Goal: Task Accomplishment & Management: Manage account settings

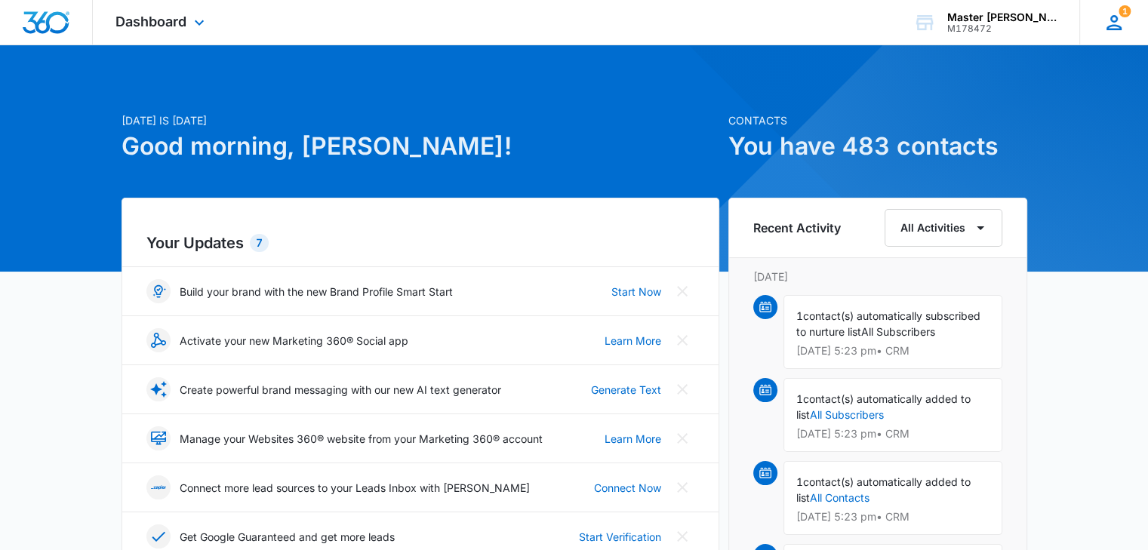
click at [1123, 27] on icon at bounding box center [1114, 22] width 23 height 23
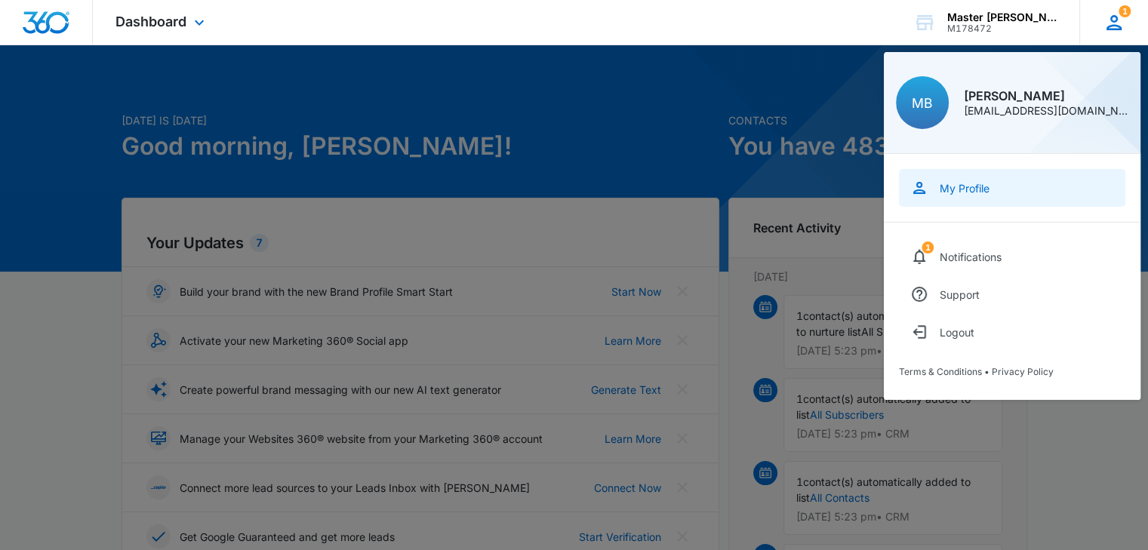
click at [993, 192] on link "My Profile" at bounding box center [1012, 188] width 226 height 38
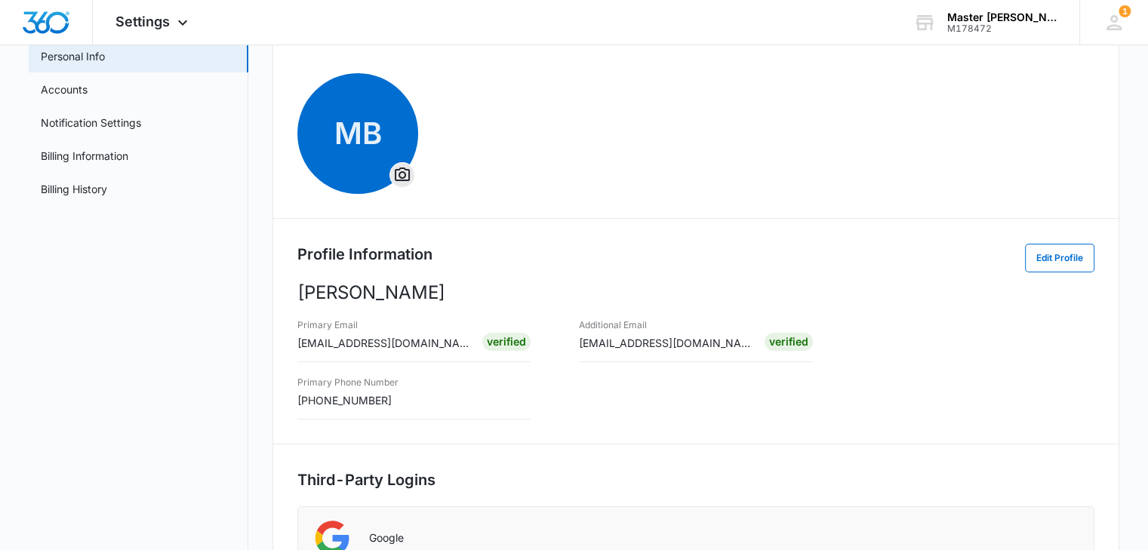
scroll to position [33, 0]
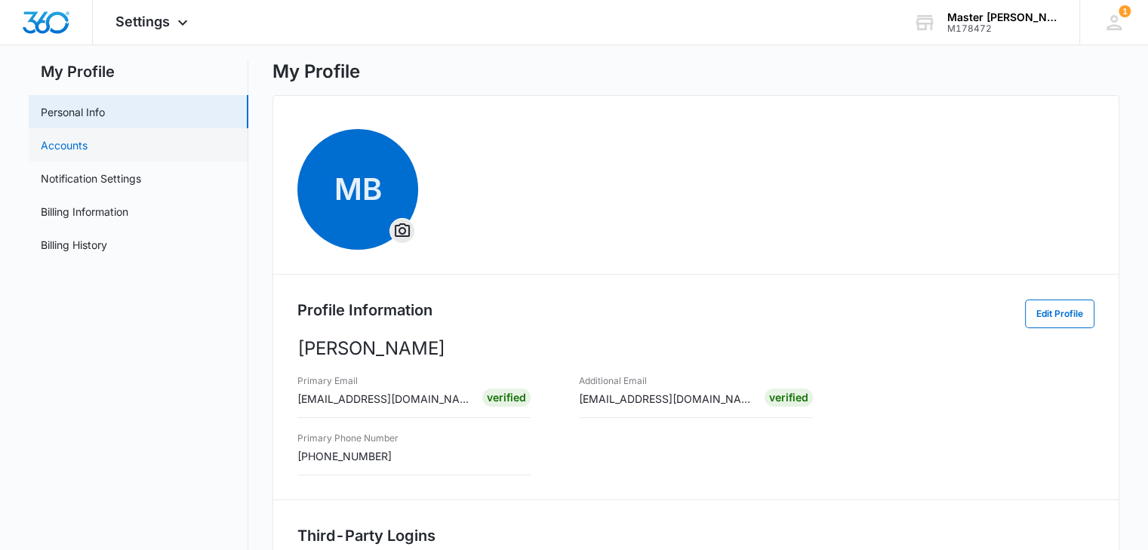
click at [88, 141] on link "Accounts" at bounding box center [64, 145] width 47 height 16
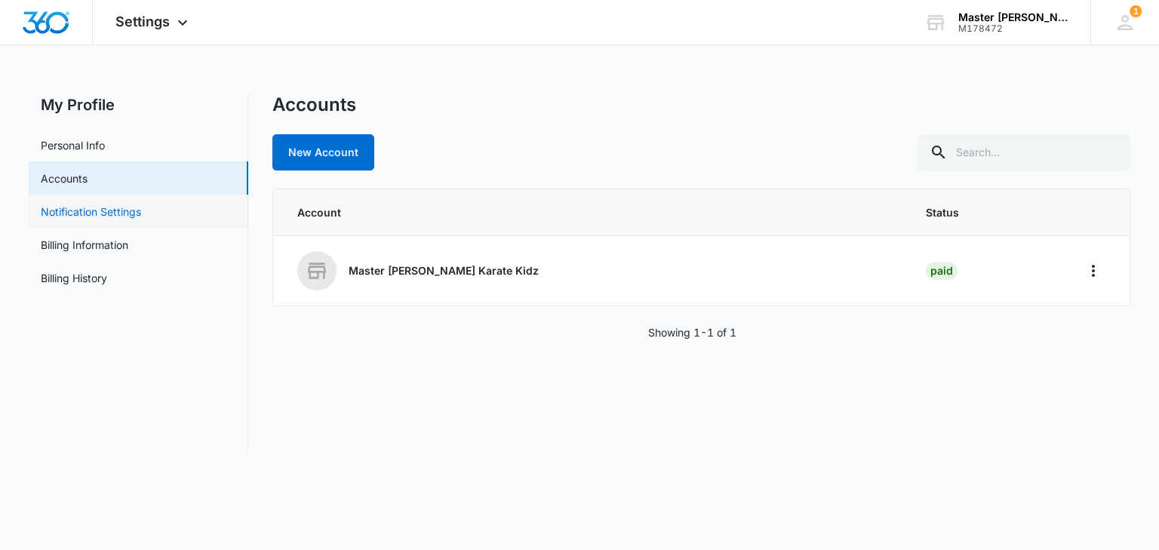
click at [91, 211] on link "Notification Settings" at bounding box center [91, 212] width 100 height 16
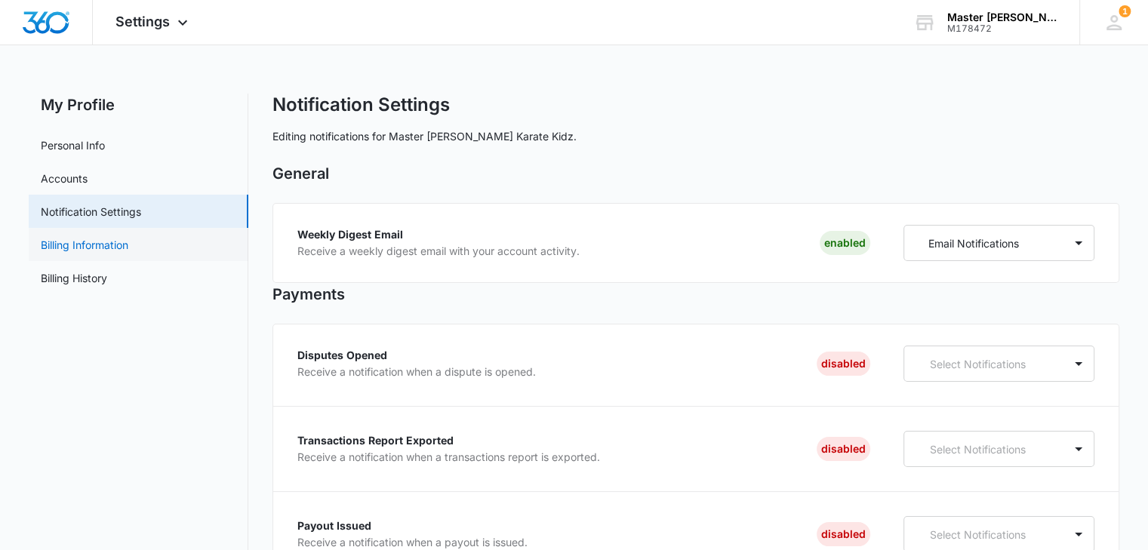
click at [110, 245] on link "Billing Information" at bounding box center [85, 245] width 88 height 16
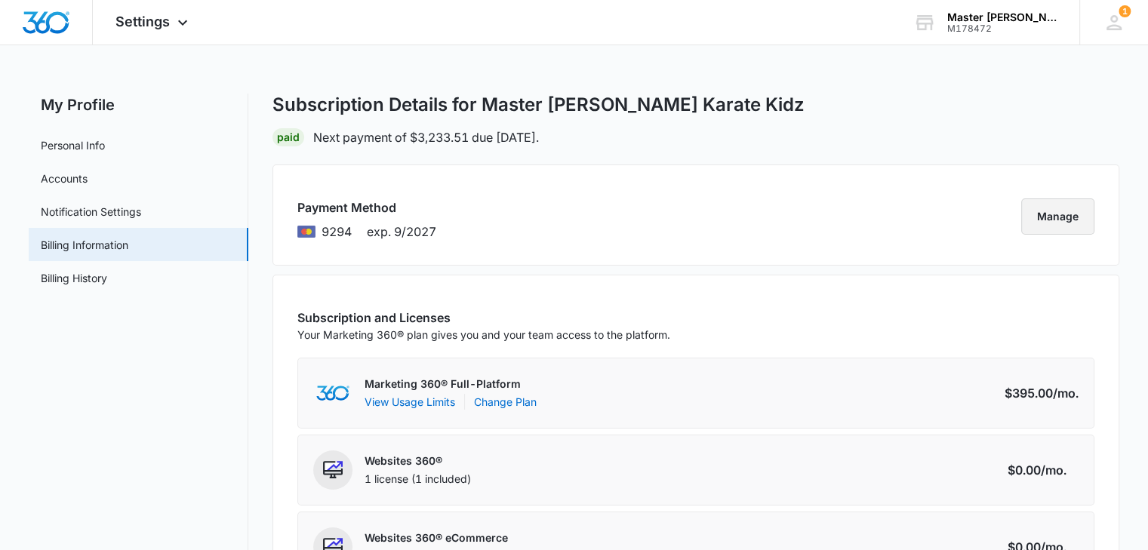
click at [1055, 216] on button "Manage" at bounding box center [1057, 216] width 73 height 36
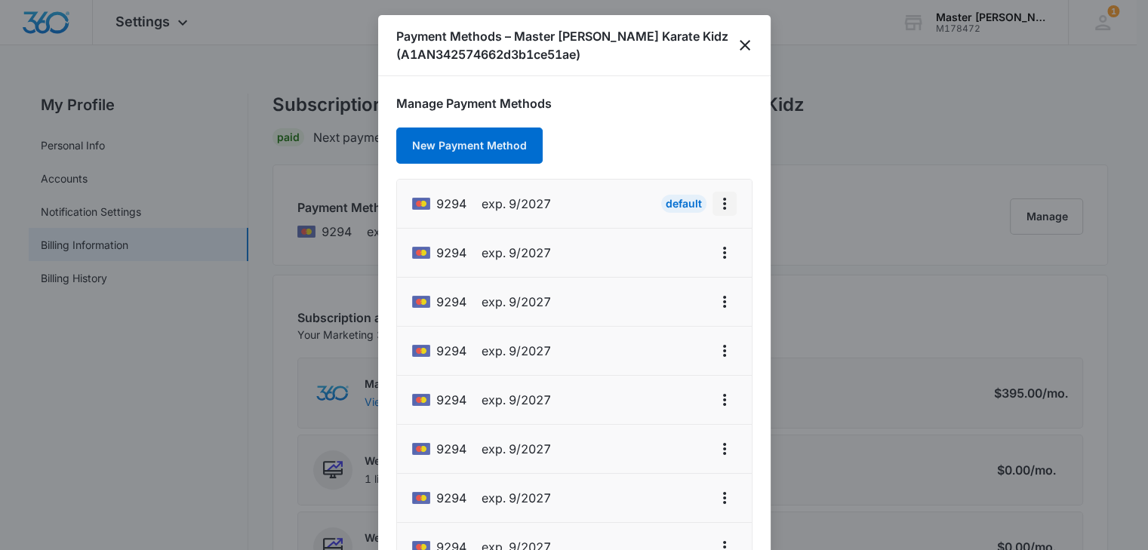
click at [715, 212] on icon "actions.viewMore" at bounding box center [724, 204] width 18 height 18
click at [718, 145] on div "Manage Payment Methods New Payment Method 9294 exp. 9/2027 Default Edit Card 92…" at bounding box center [574, 382] width 356 height 576
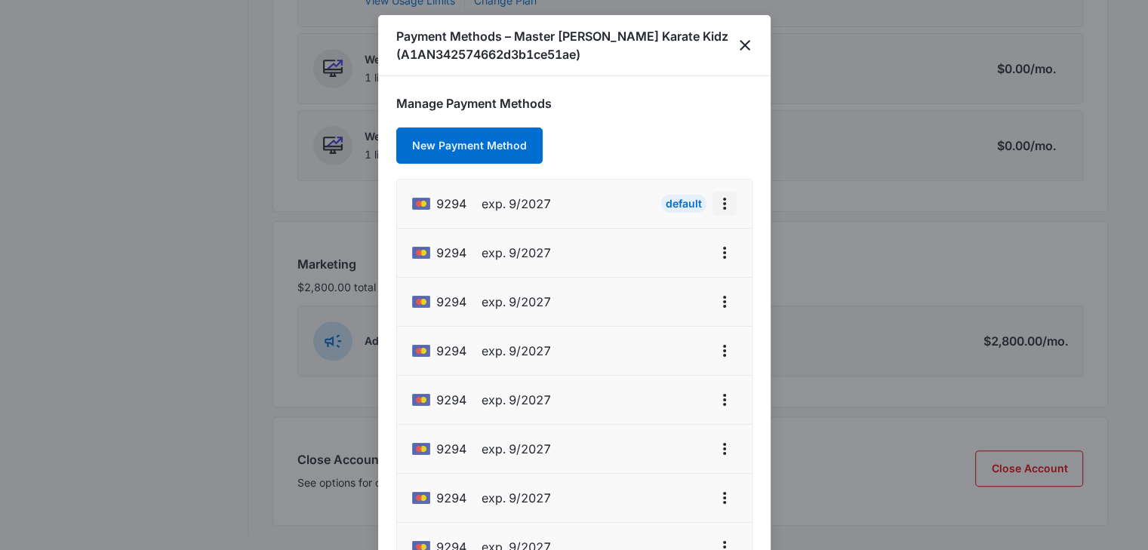
click at [715, 208] on icon "actions.viewMore" at bounding box center [724, 204] width 18 height 18
click at [688, 237] on button "Edit Card" at bounding box center [674, 246] width 100 height 23
select select "9"
select select "2027"
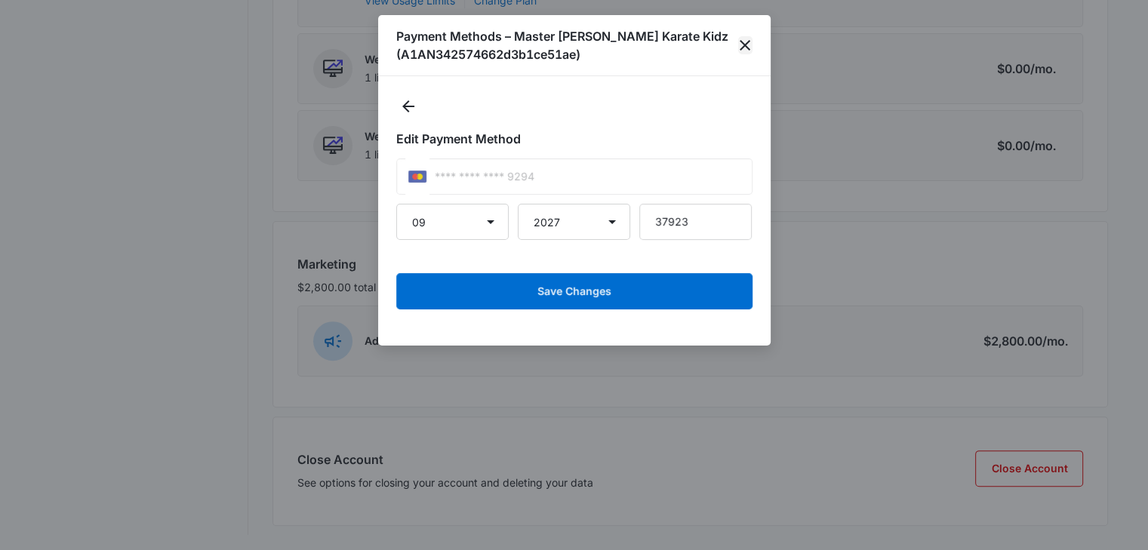
click at [750, 49] on icon "close" at bounding box center [745, 45] width 18 height 18
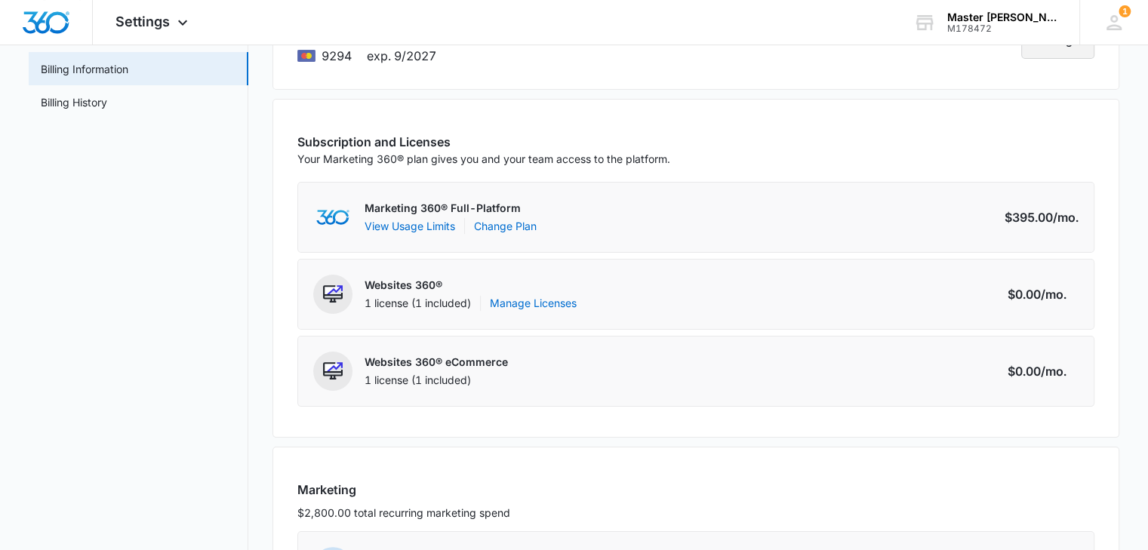
scroll to position [175, 0]
click at [388, 221] on button "View Usage Limits" at bounding box center [409, 227] width 91 height 16
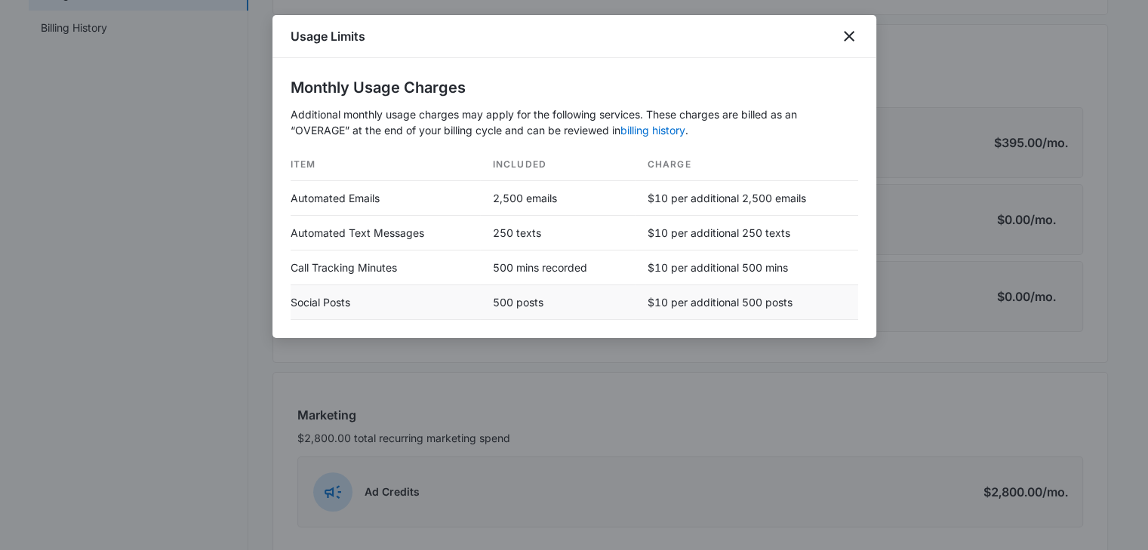
scroll to position [326, 0]
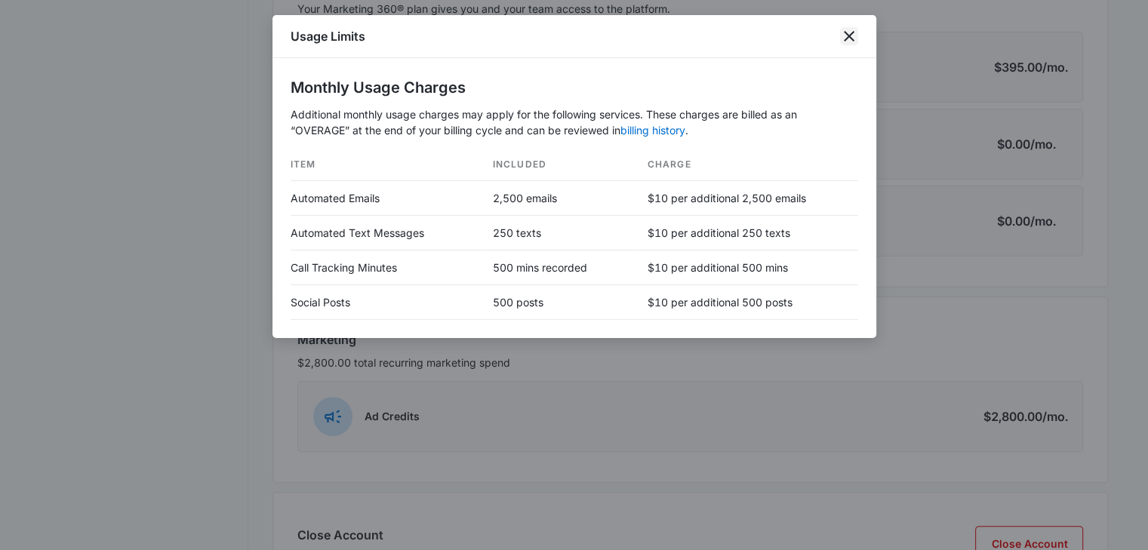
click at [848, 42] on icon "close" at bounding box center [849, 36] width 18 height 18
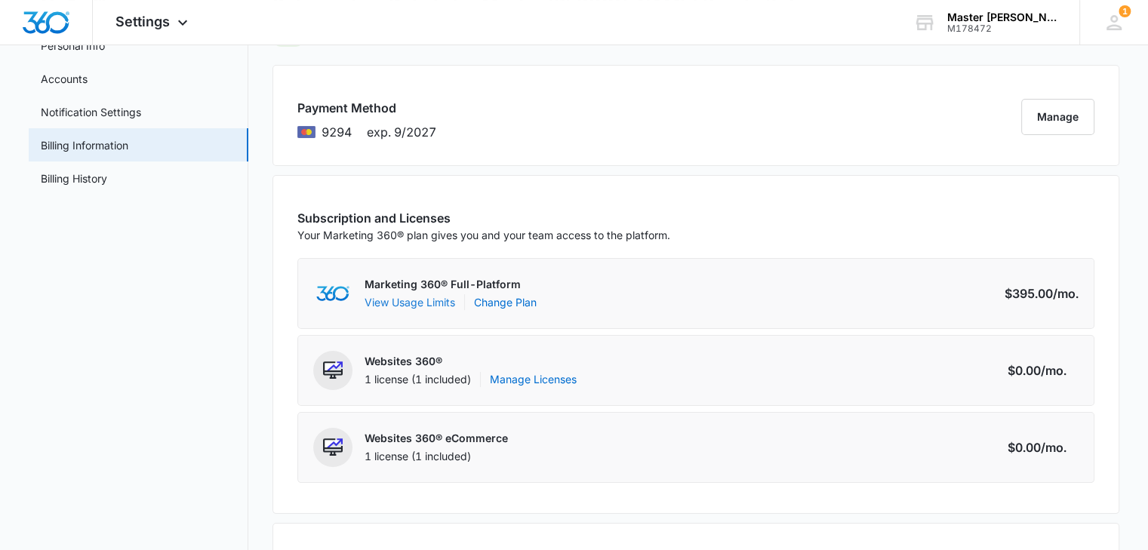
scroll to position [401, 0]
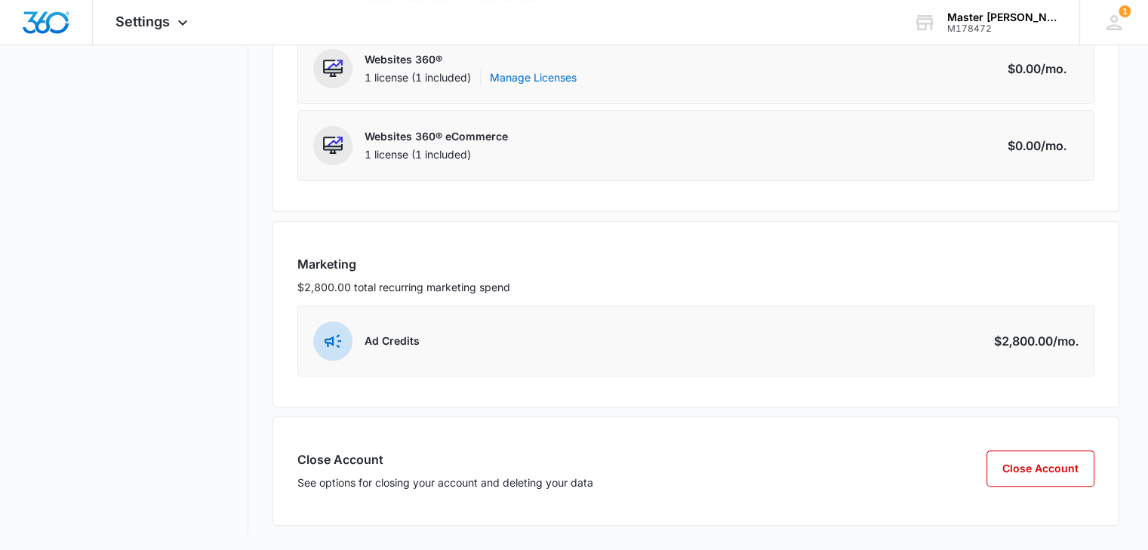
click at [1033, 337] on div "$2,800.00 /mo." at bounding box center [1036, 341] width 85 height 18
click at [371, 337] on p "Ad Credits" at bounding box center [391, 341] width 55 height 15
click at [300, 339] on div "Ad Credits Amount $2,800.00 /mo." at bounding box center [695, 341] width 797 height 71
click at [328, 340] on img at bounding box center [332, 341] width 17 height 14
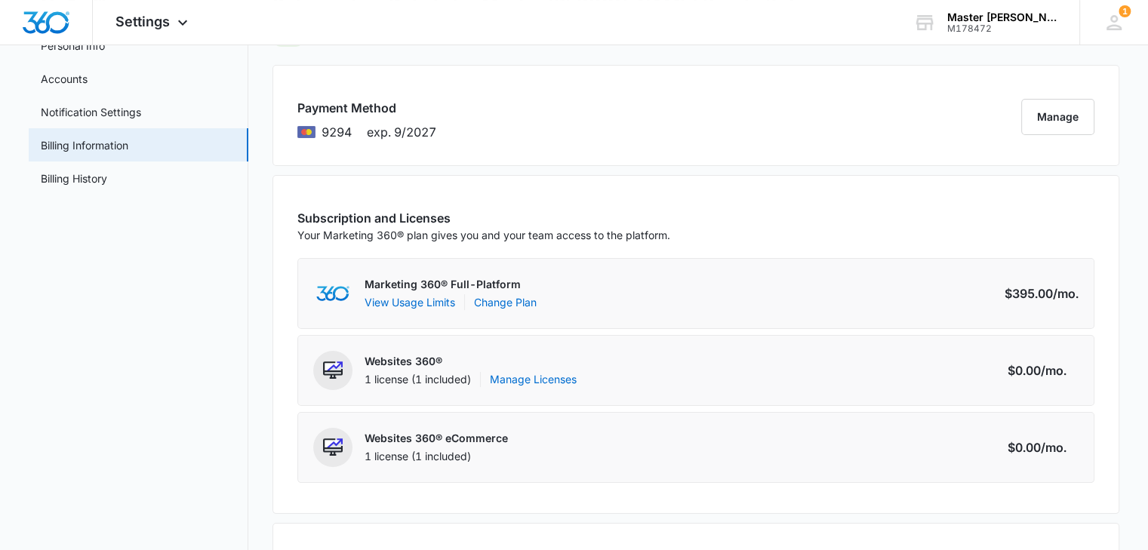
scroll to position [0, 0]
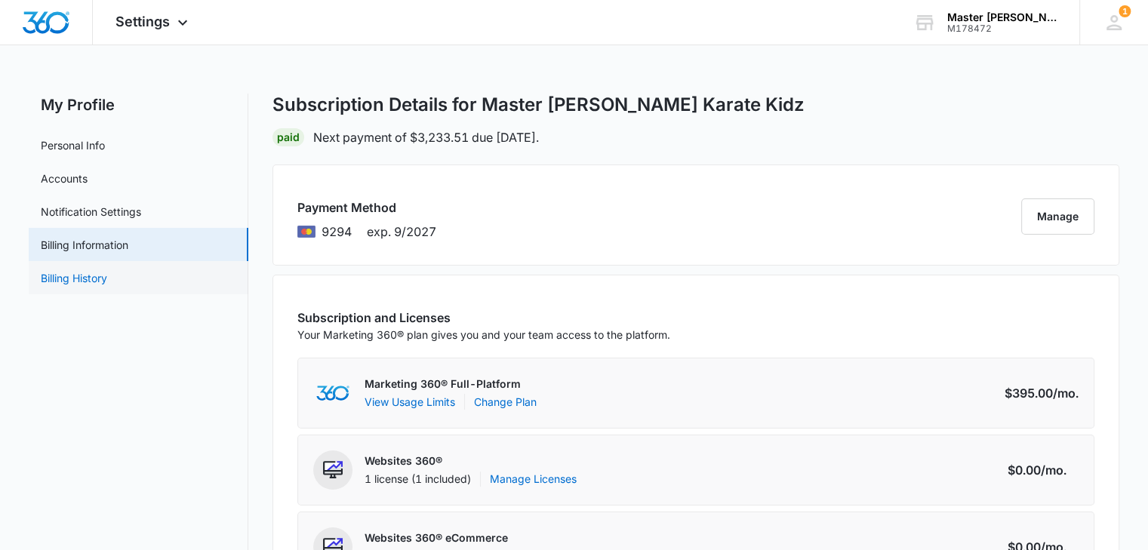
click at [74, 274] on link "Billing History" at bounding box center [74, 278] width 66 height 16
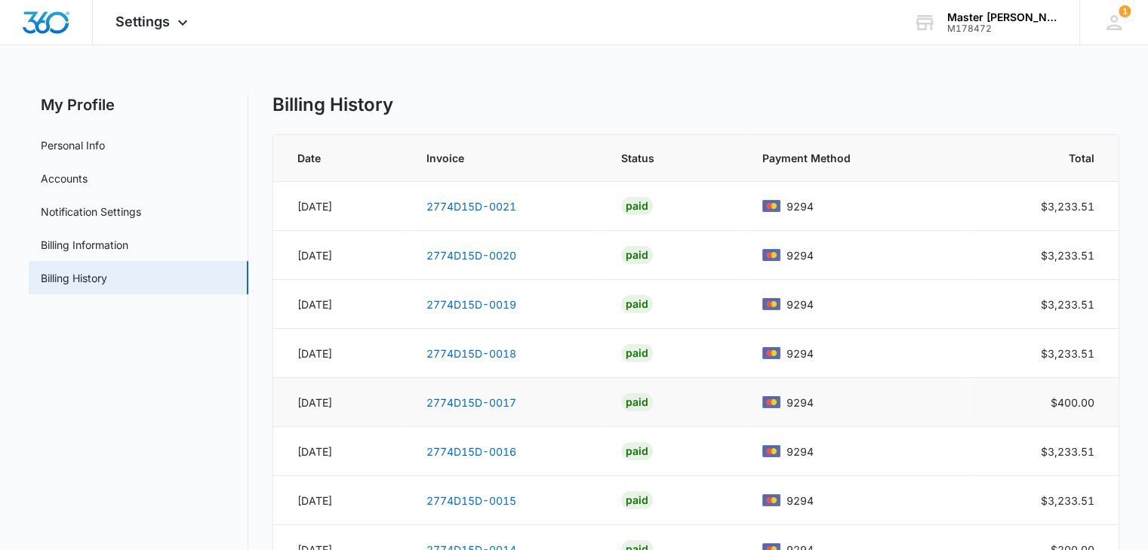
scroll to position [203, 0]
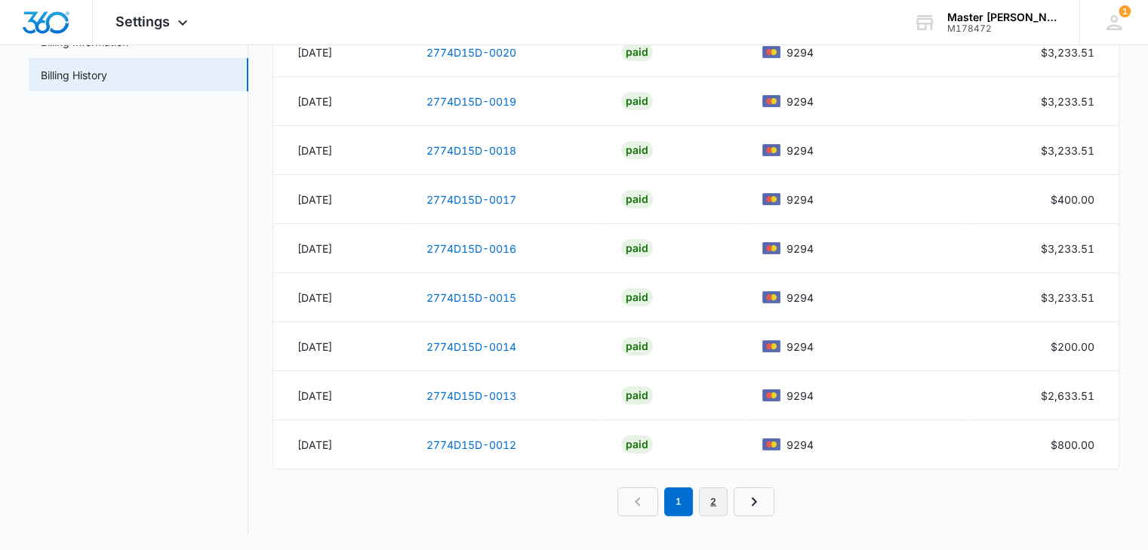
click at [721, 502] on link "2" at bounding box center [713, 501] width 29 height 29
click at [720, 494] on link "3" at bounding box center [730, 501] width 29 height 29
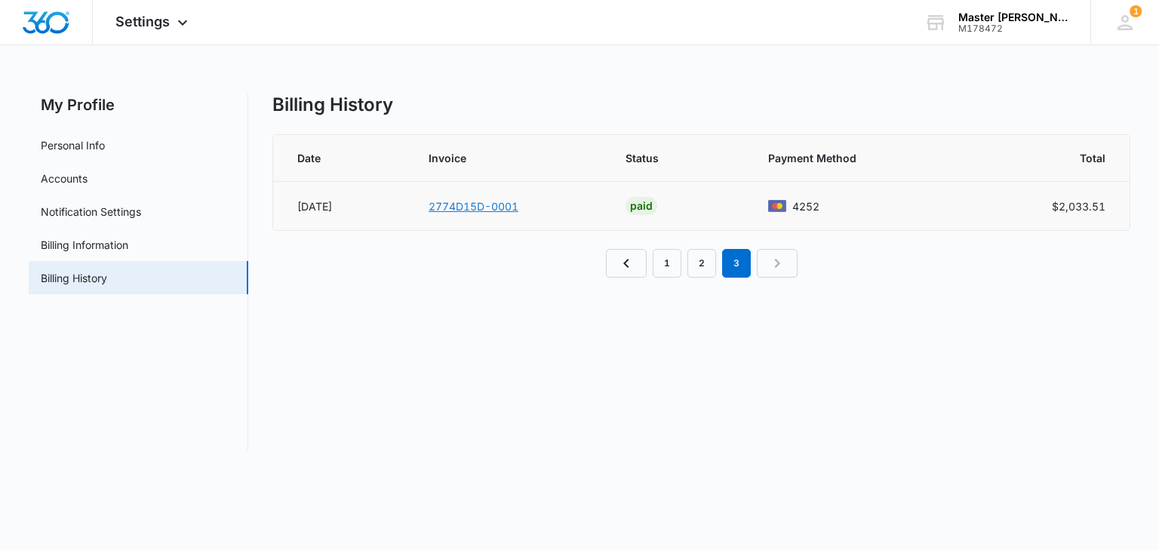
drag, startPoint x: 481, startPoint y: 204, endPoint x: 518, endPoint y: 208, distance: 36.5
click at [481, 204] on link "2774D15D-0001" at bounding box center [474, 206] width 90 height 13
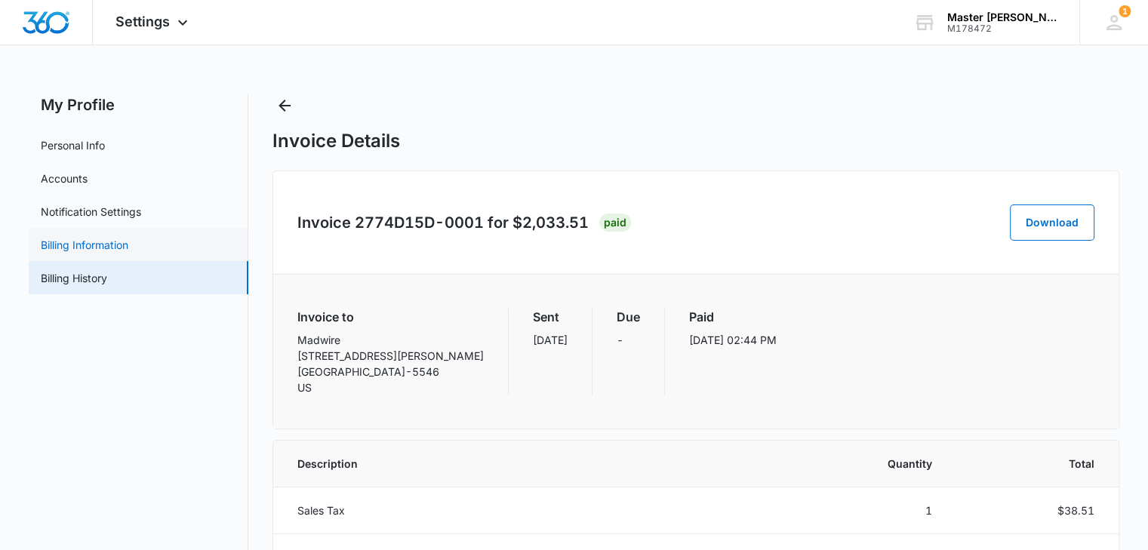
click at [94, 253] on link "Billing Information" at bounding box center [85, 245] width 88 height 16
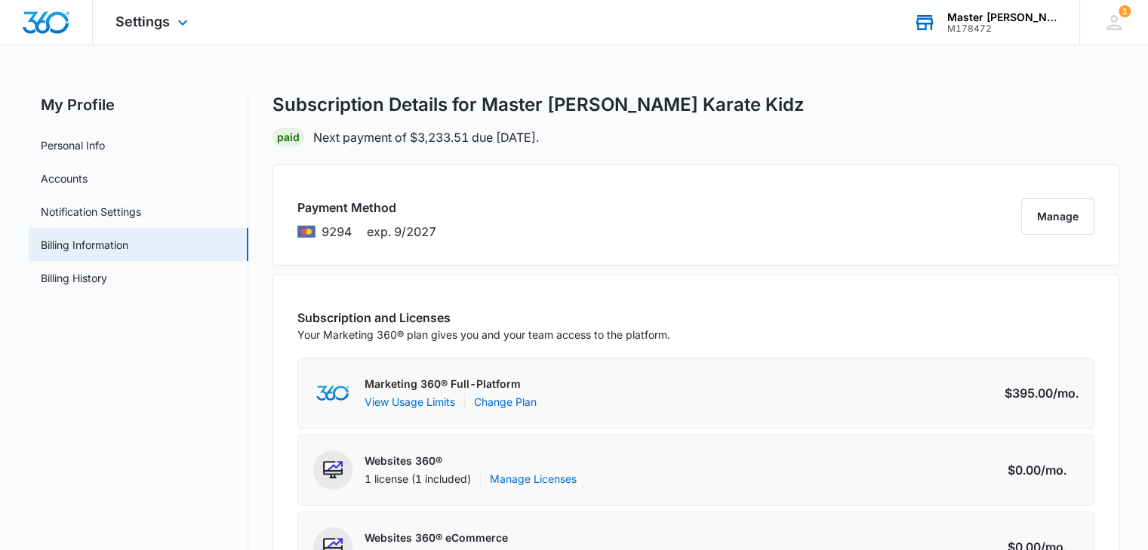
click at [1025, 18] on div "Master [PERSON_NAME] Karate Kidz" at bounding box center [1002, 17] width 110 height 12
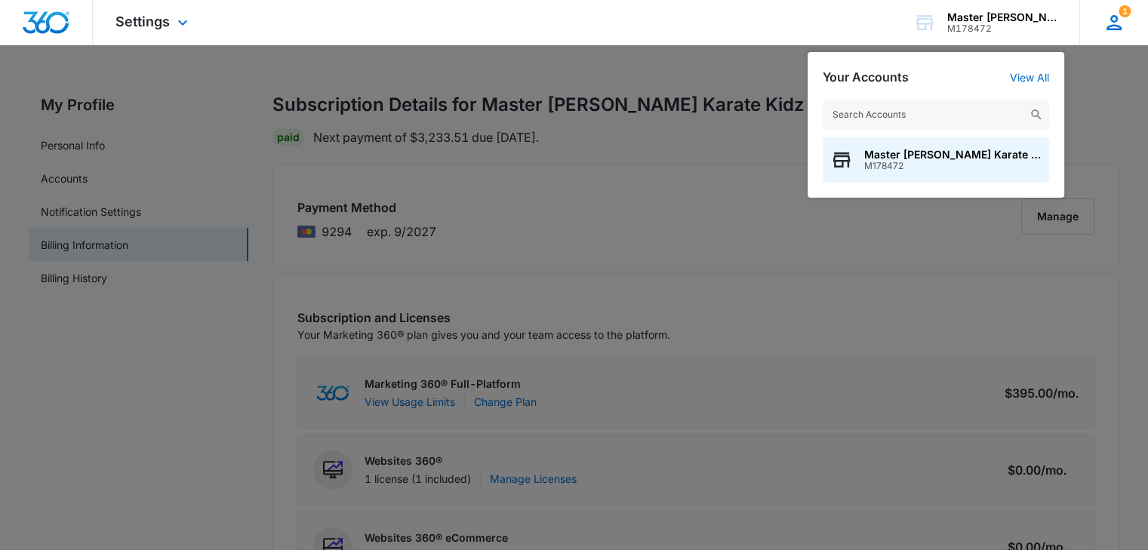
click at [1113, 26] on icon at bounding box center [1113, 22] width 15 height 15
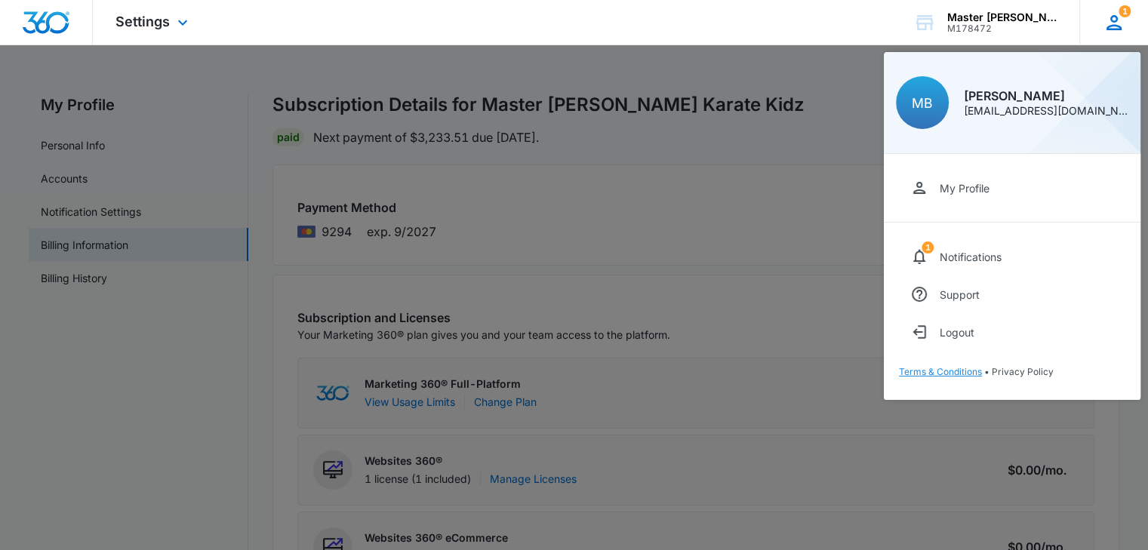
click at [961, 372] on link "Terms & Conditions" at bounding box center [940, 371] width 83 height 11
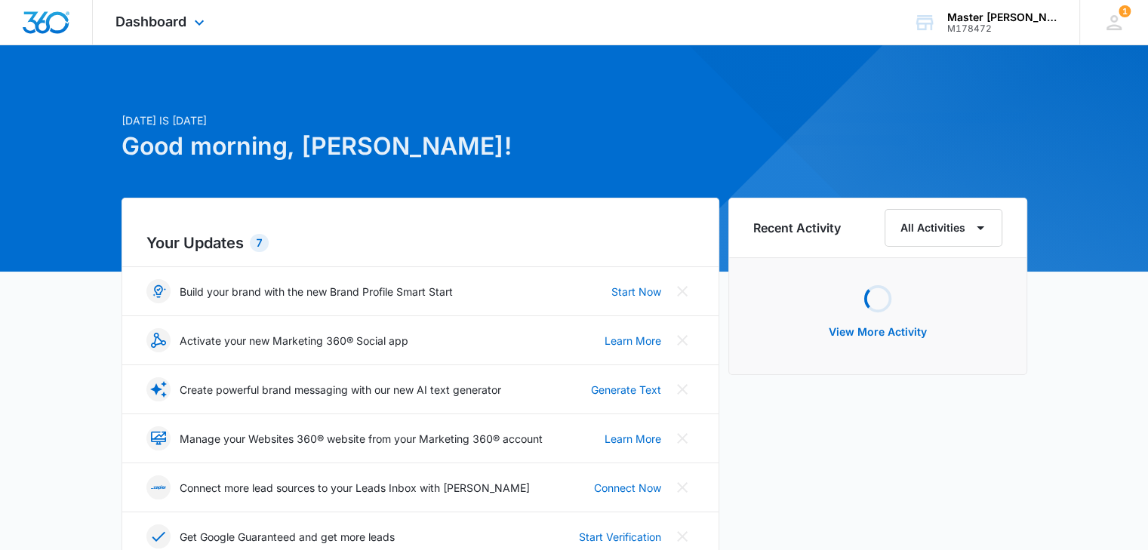
click at [171, 29] on div "Dashboard Apps Reputation Websites Forms CRM Email Social Payments POS Content …" at bounding box center [162, 22] width 138 height 45
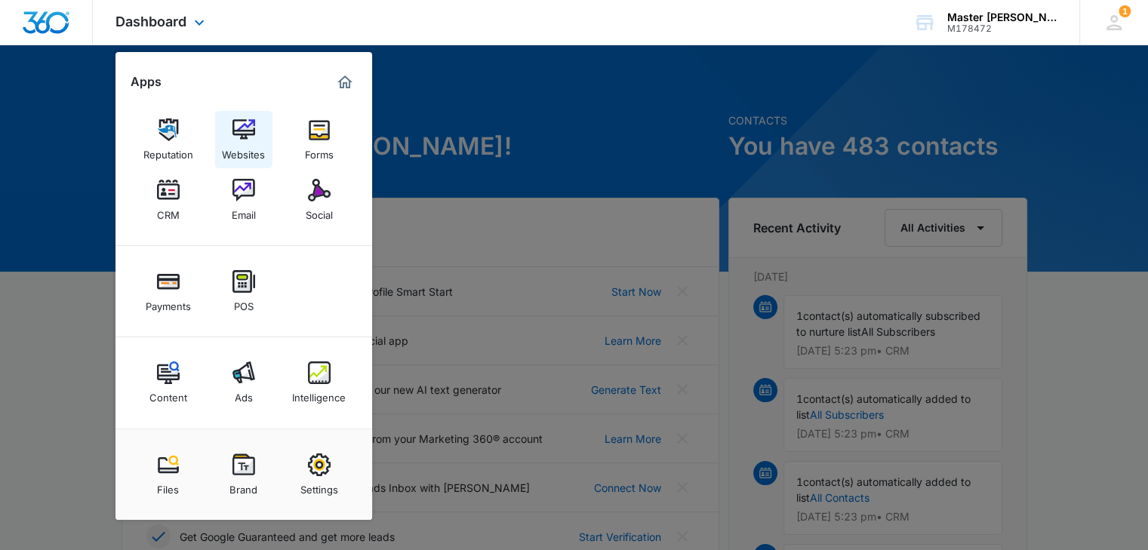
click at [251, 126] on img at bounding box center [243, 129] width 23 height 23
